Goal: Task Accomplishment & Management: Manage account settings

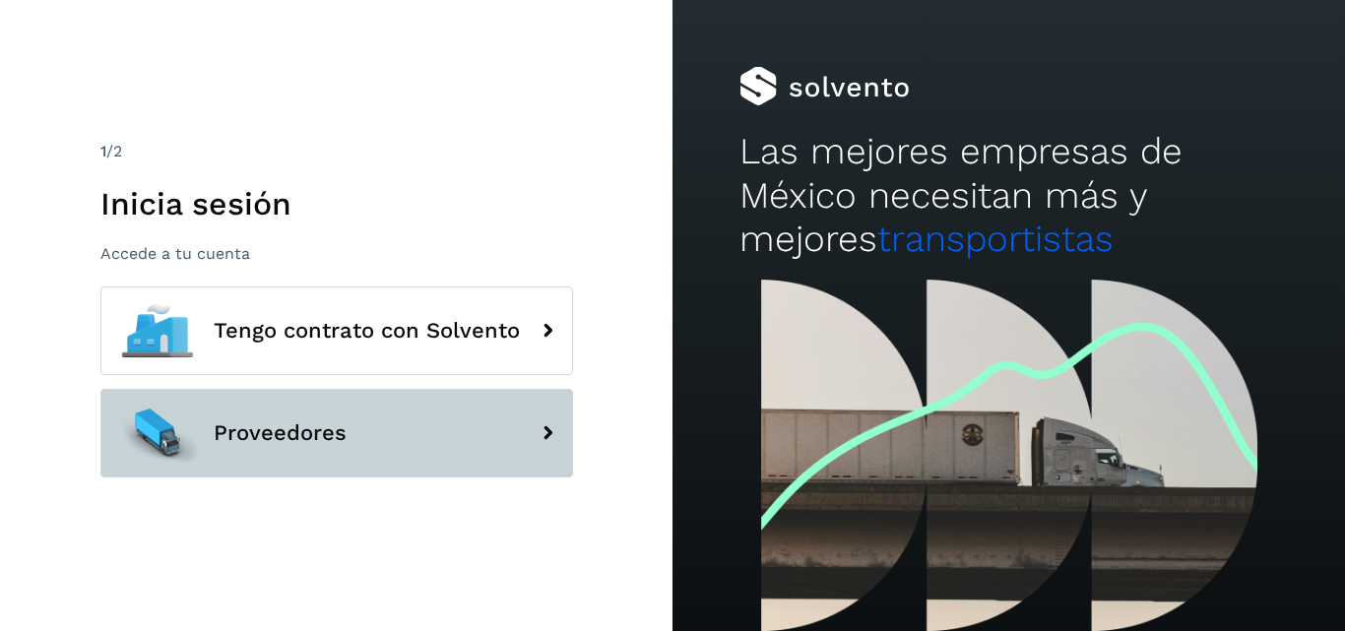
click at [471, 432] on button "Proveedores" at bounding box center [336, 433] width 473 height 89
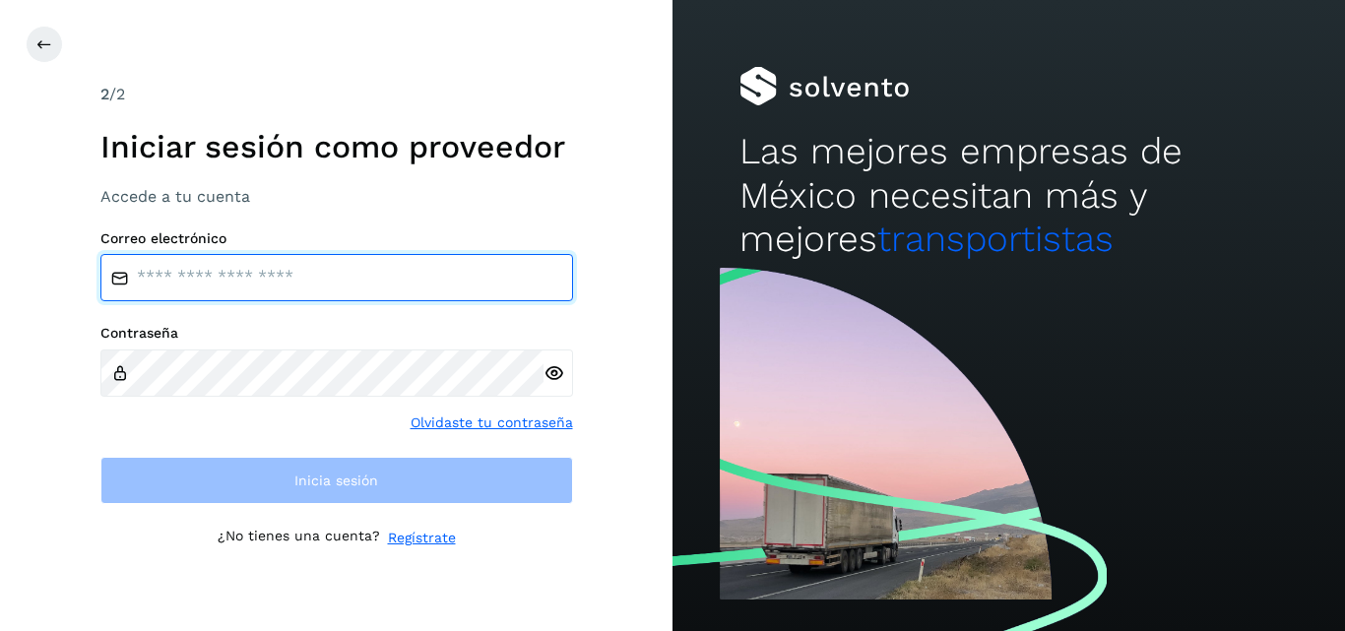
type input "**********"
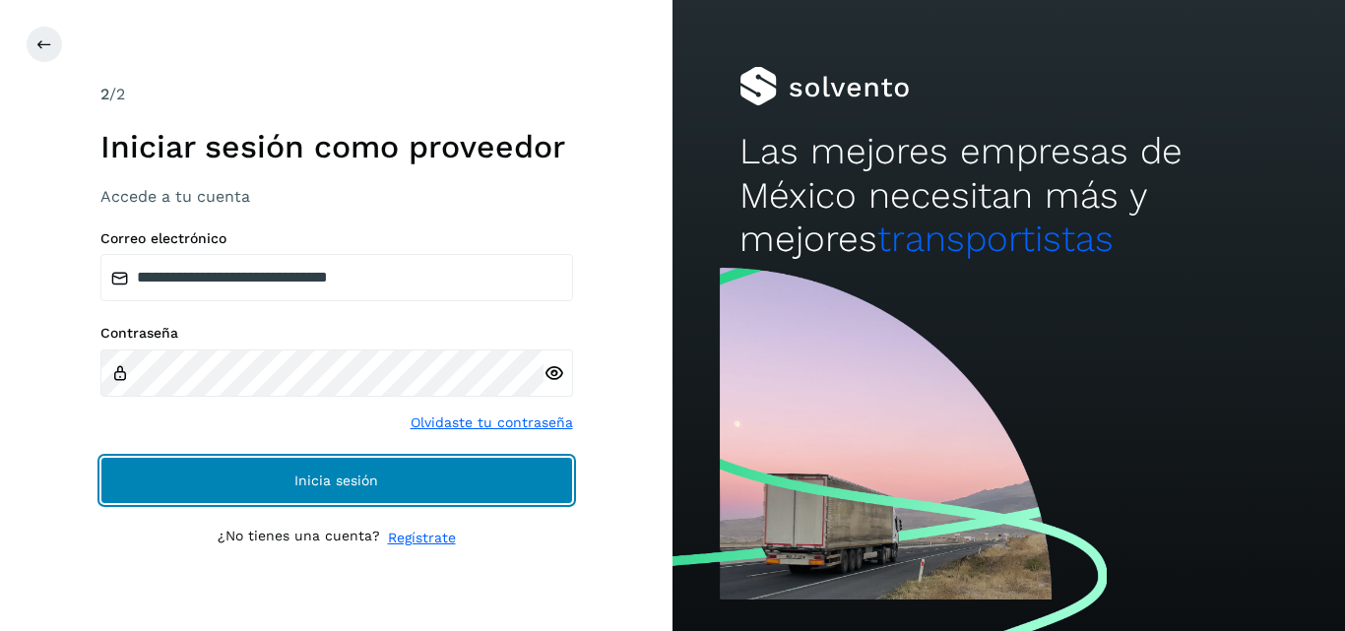
click at [443, 469] on button "Inicia sesión" at bounding box center [336, 480] width 473 height 47
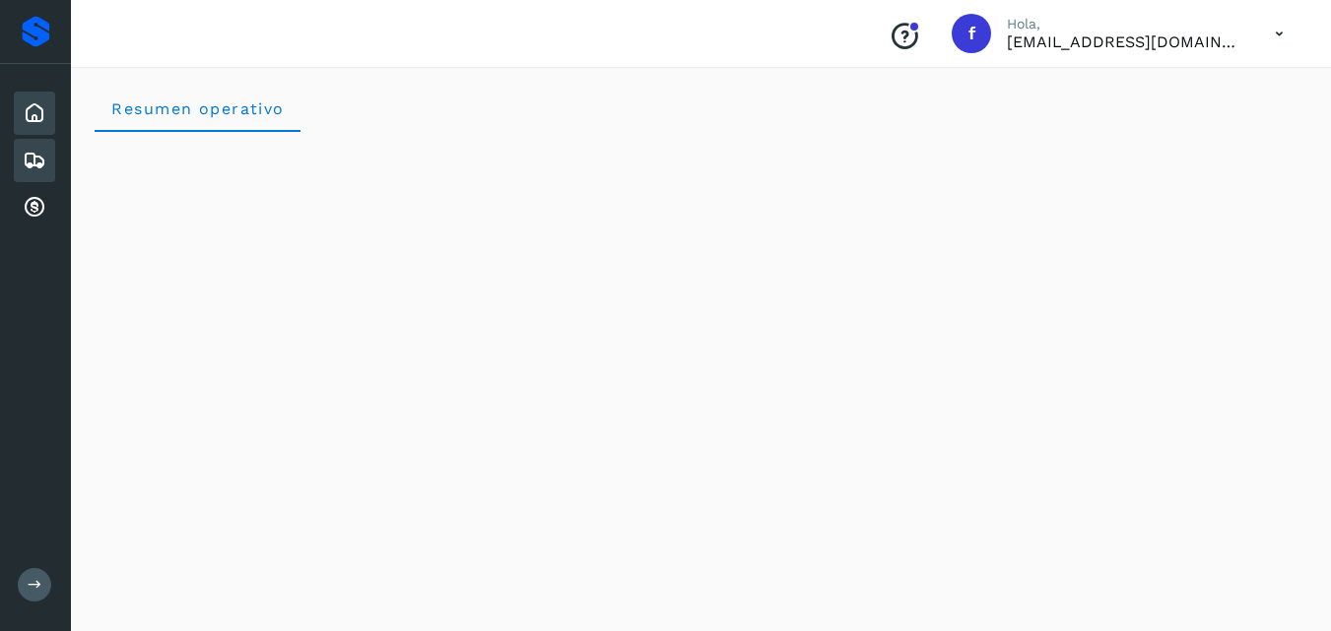
click at [25, 173] on div "Embarques" at bounding box center [34, 160] width 41 height 43
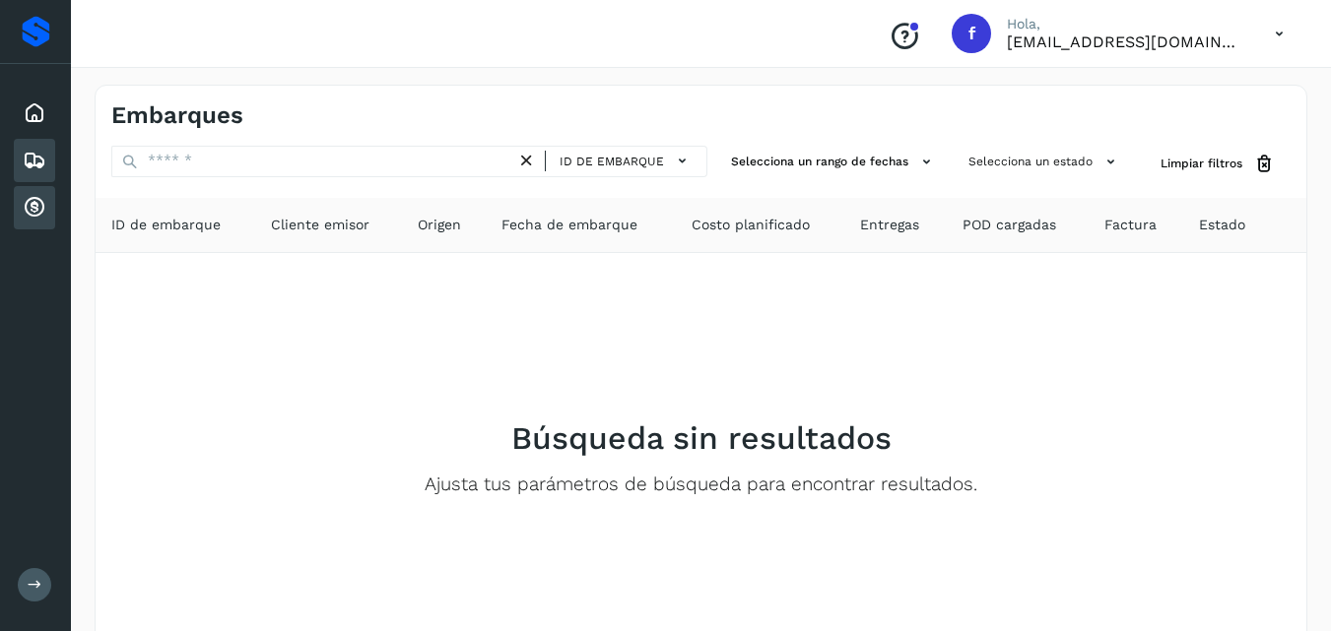
click at [44, 210] on icon at bounding box center [35, 208] width 24 height 24
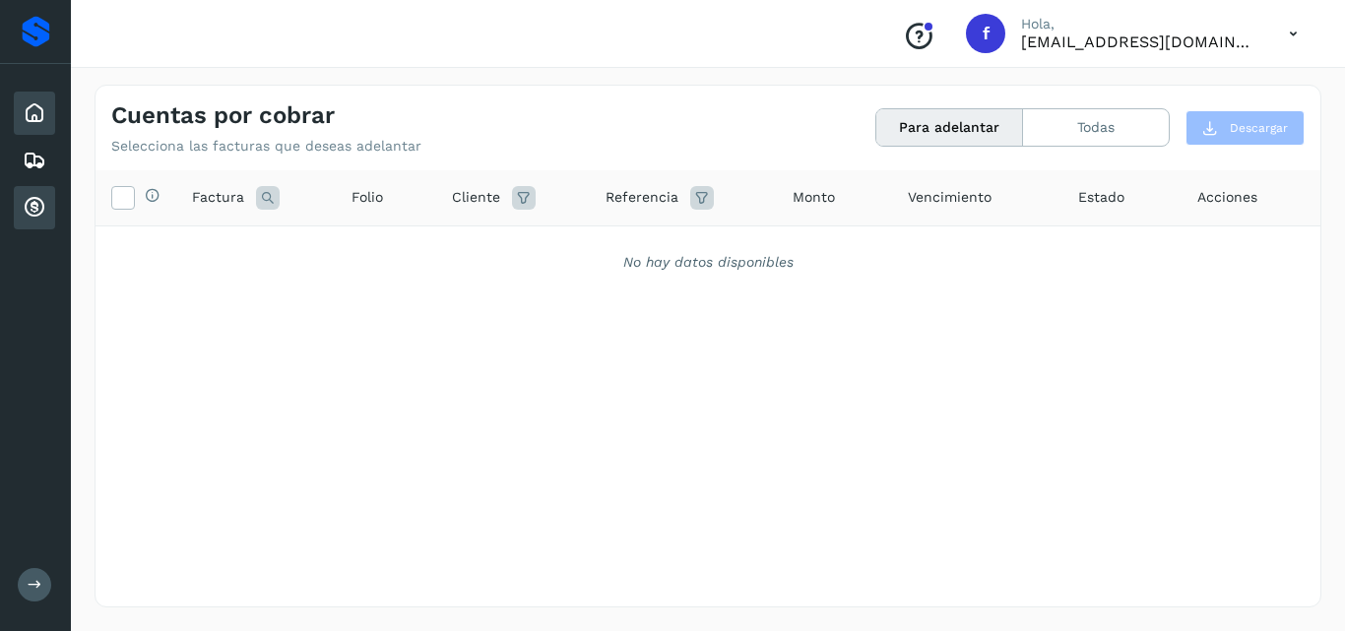
click at [38, 120] on icon at bounding box center [35, 113] width 24 height 24
